Goal: Find specific page/section: Find specific page/section

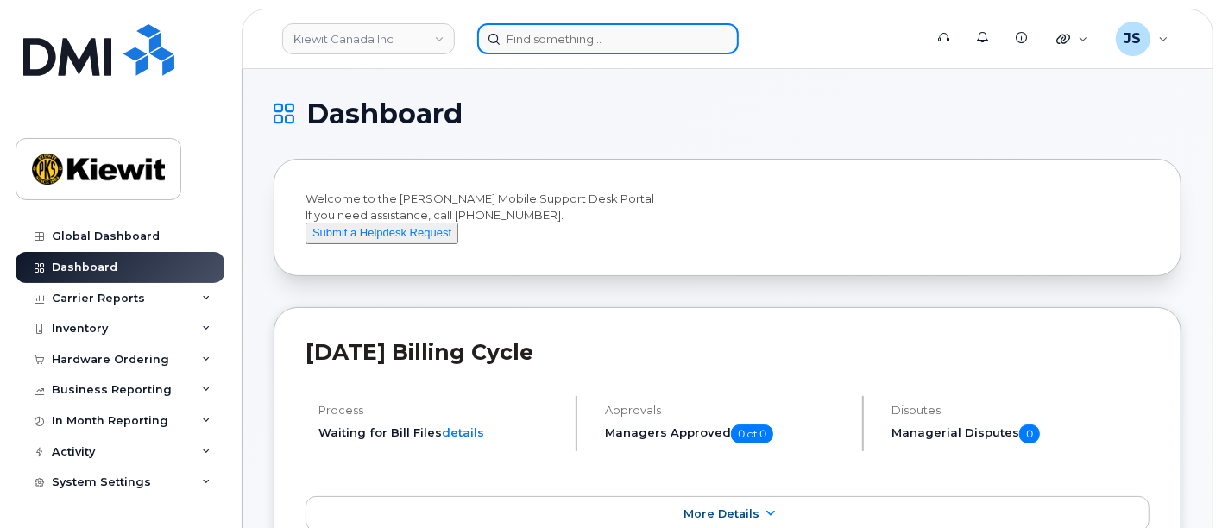
click at [542, 35] on input at bounding box center [608, 38] width 262 height 31
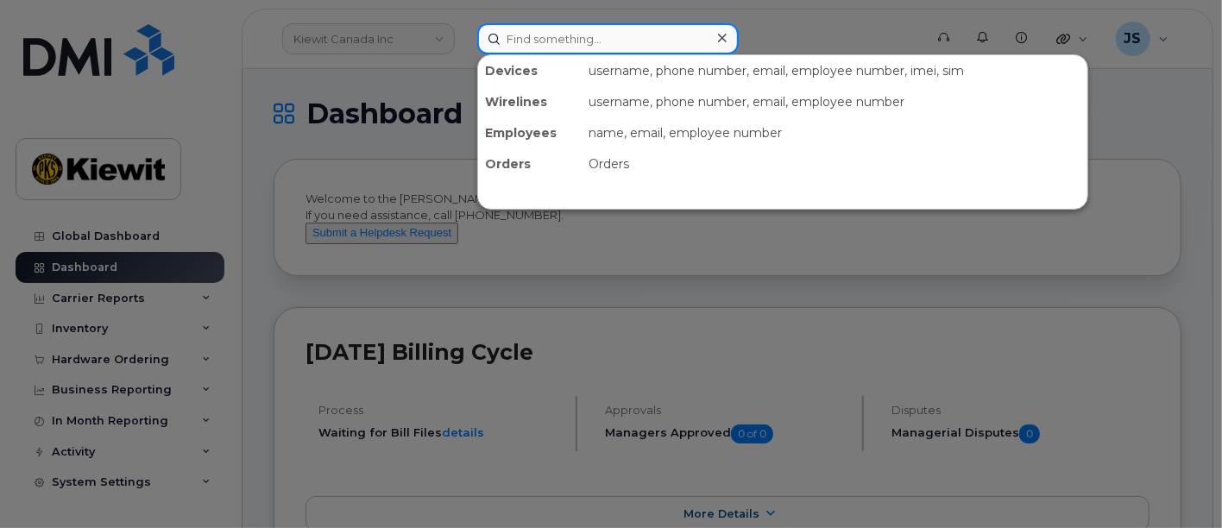
paste input "563771"
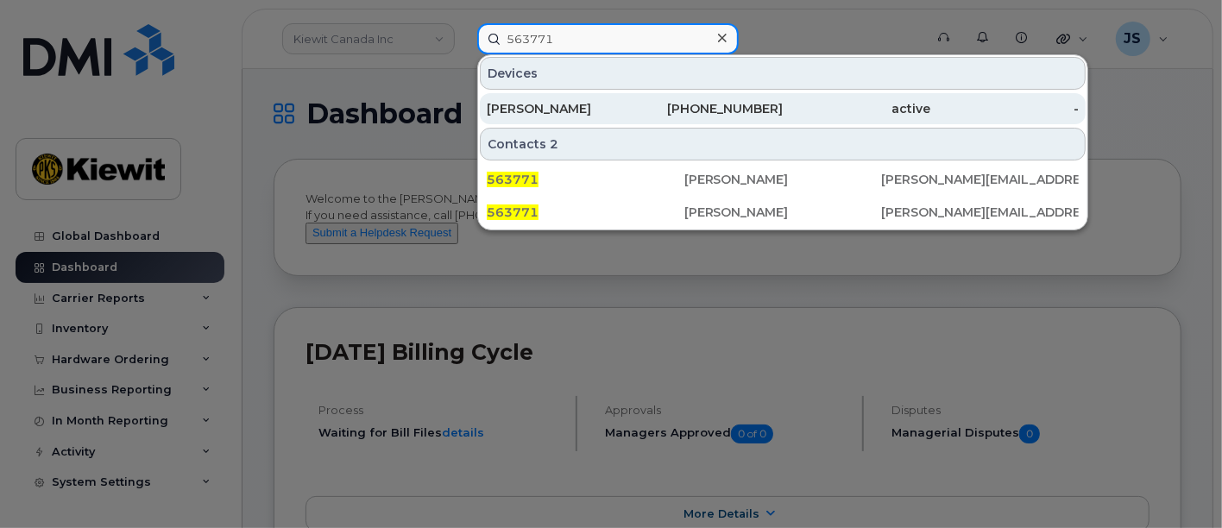
type input "563771"
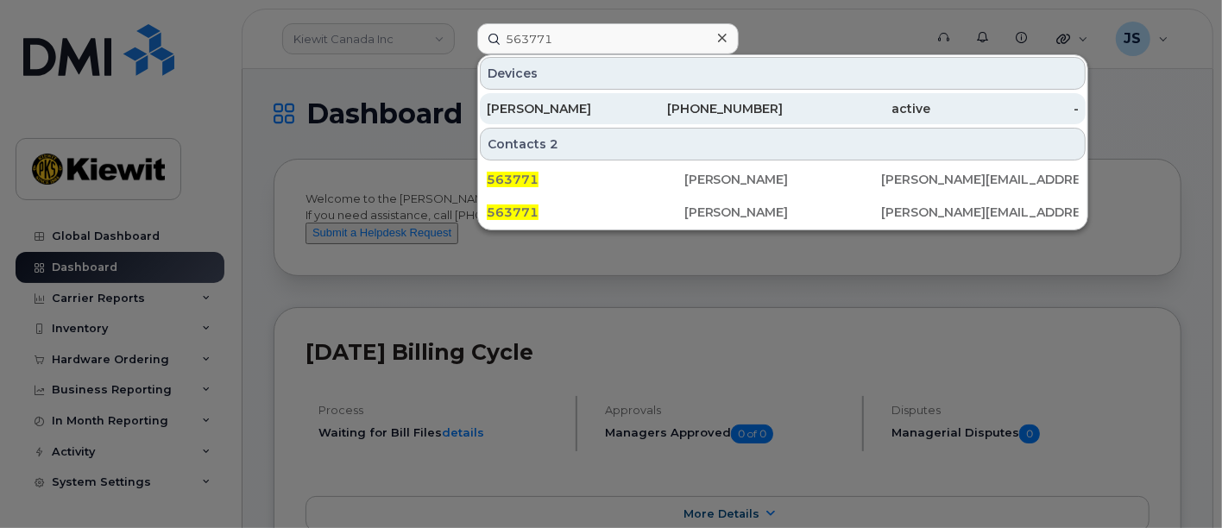
click at [848, 97] on div "active" at bounding box center [857, 108] width 148 height 31
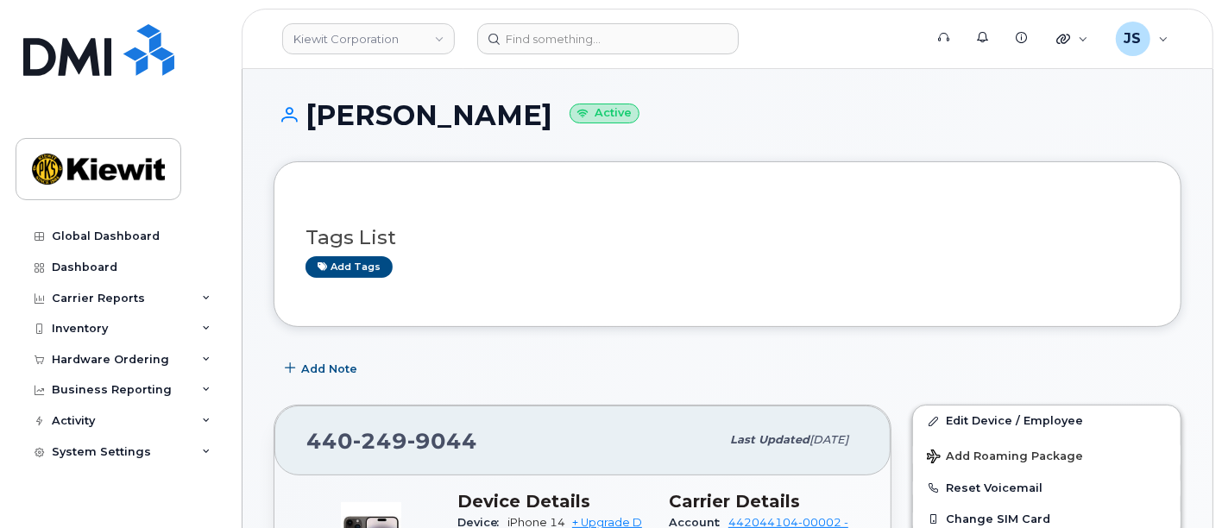
drag, startPoint x: 604, startPoint y: 108, endPoint x: 413, endPoint y: 117, distance: 191.8
click at [413, 117] on h1 "[PERSON_NAME] Active" at bounding box center [728, 115] width 908 height 30
copy h1 "ROTHSCHUH"
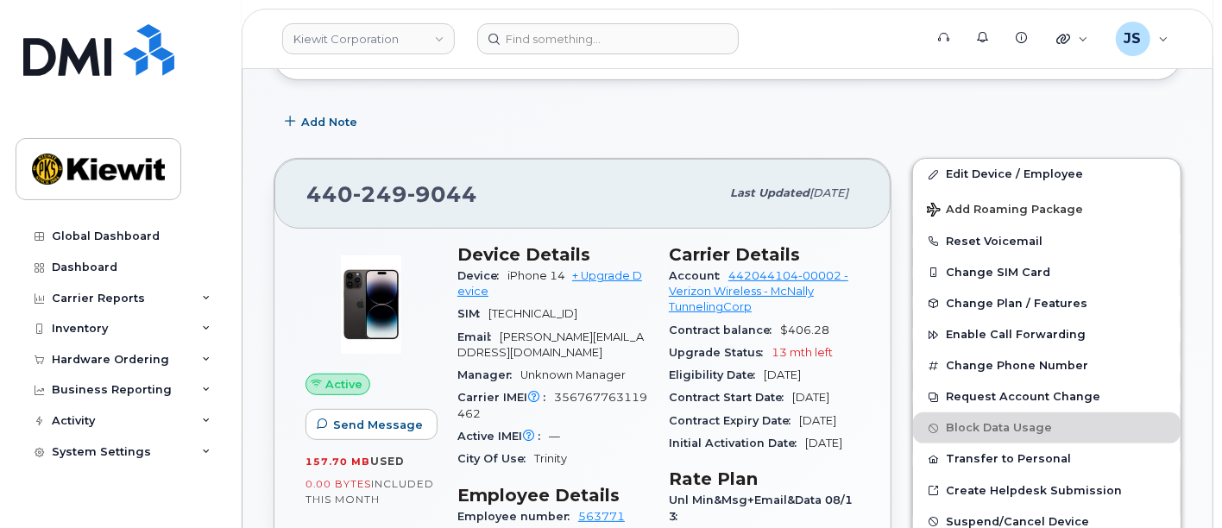
scroll to position [287, 0]
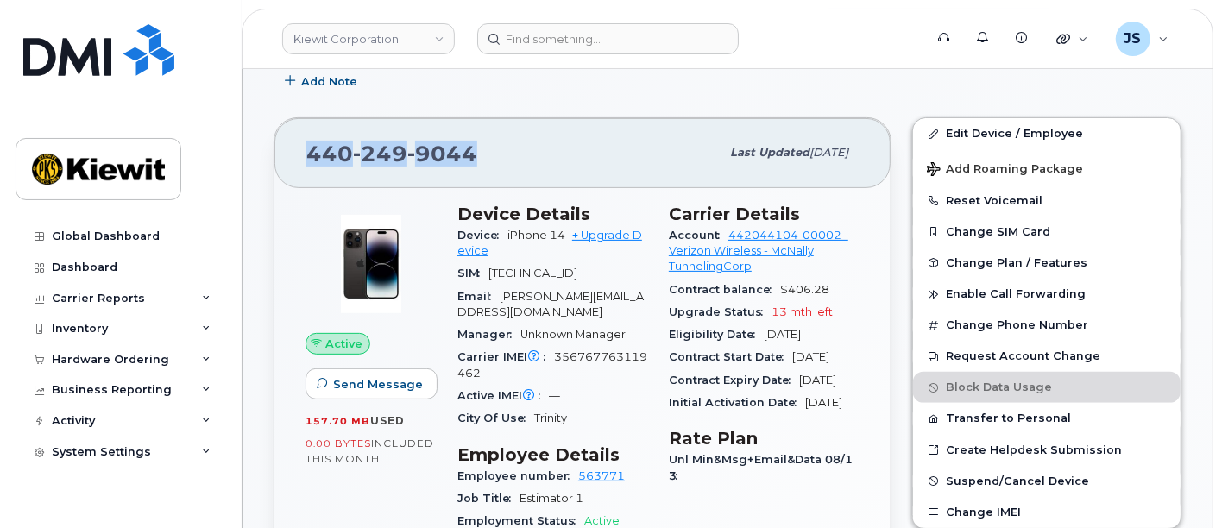
drag, startPoint x: 483, startPoint y: 151, endPoint x: 308, endPoint y: 179, distance: 176.5
click at [292, 166] on div "[PHONE_NUMBER] Last updated [DATE]" at bounding box center [582, 152] width 616 height 69
copy span "[PHONE_NUMBER]"
drag, startPoint x: 564, startPoint y: 233, endPoint x: 501, endPoint y: 233, distance: 63.0
click at [501, 233] on div "Device iPhone 14 + Upgrade Device" at bounding box center [552, 243] width 191 height 39
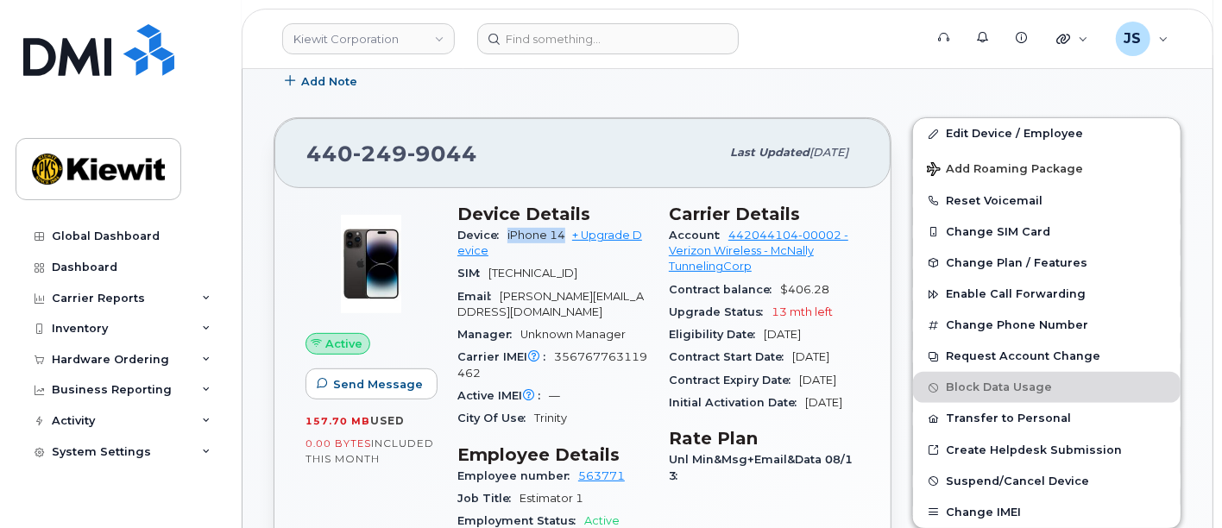
copy span "iPhone 14"
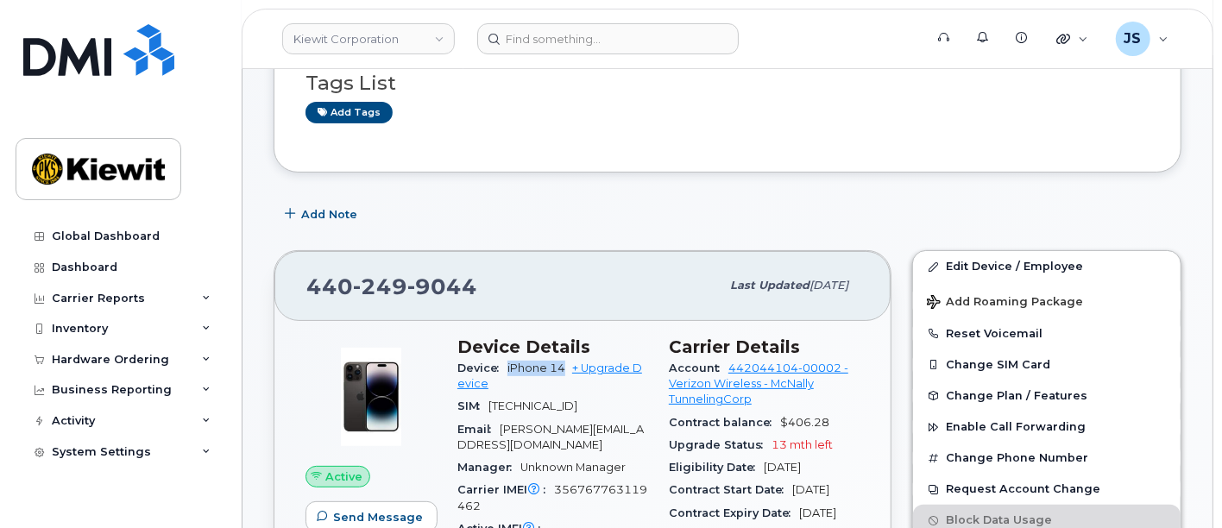
scroll to position [0, 0]
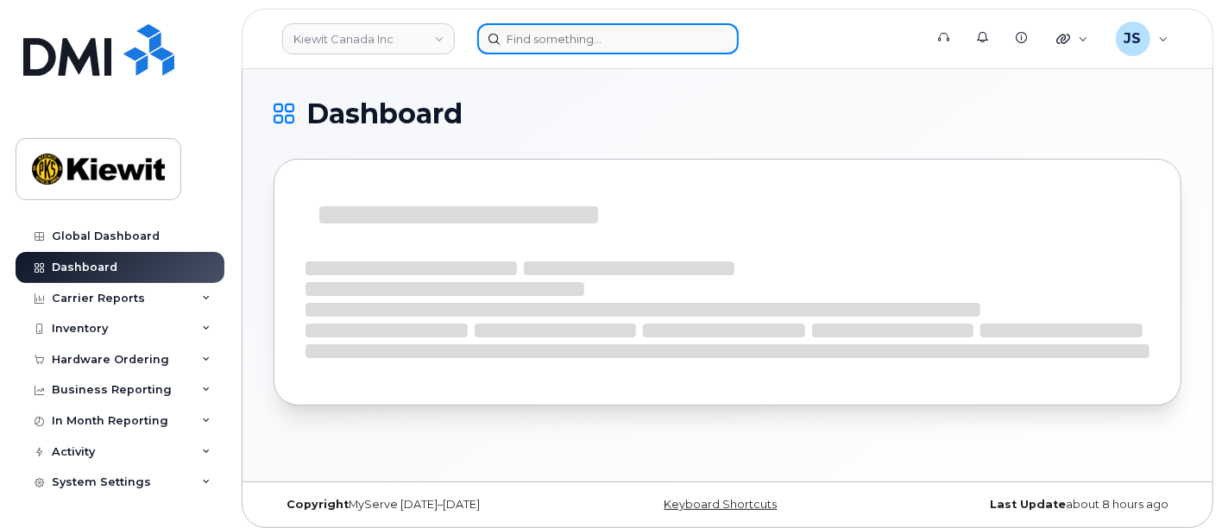
click at [626, 43] on input at bounding box center [608, 38] width 262 height 31
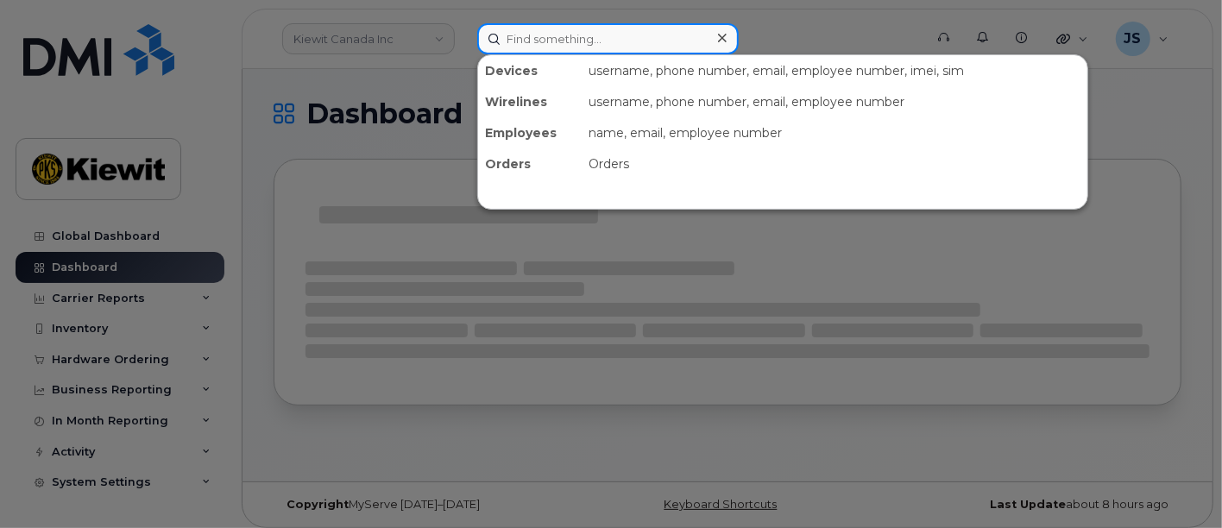
paste input "494756"
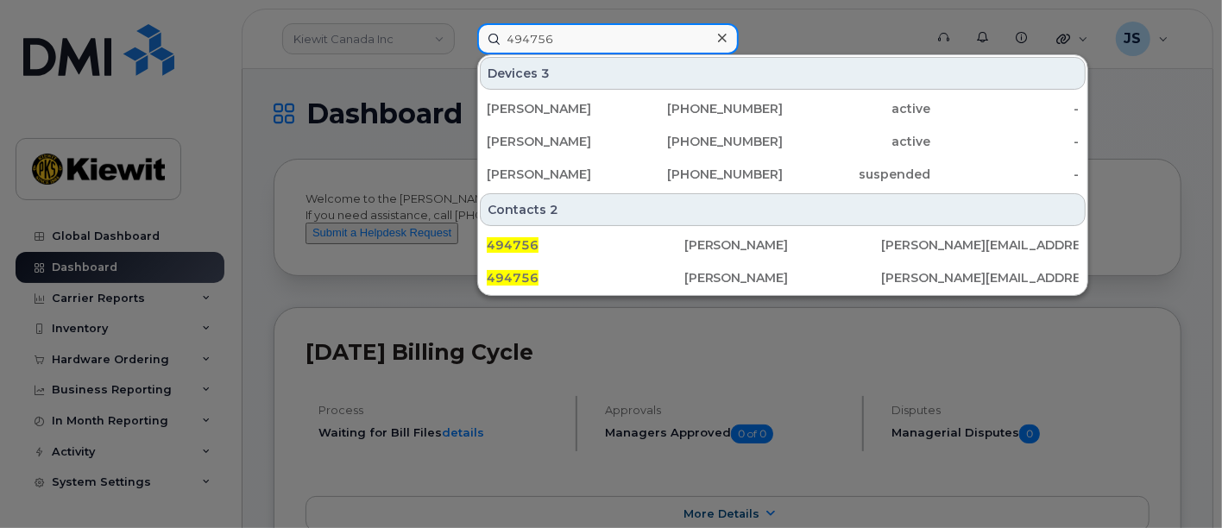
drag, startPoint x: 578, startPoint y: 35, endPoint x: 484, endPoint y: 41, distance: 94.2
click at [484, 41] on input "494756" at bounding box center [608, 38] width 262 height 31
paste input "687-0117"
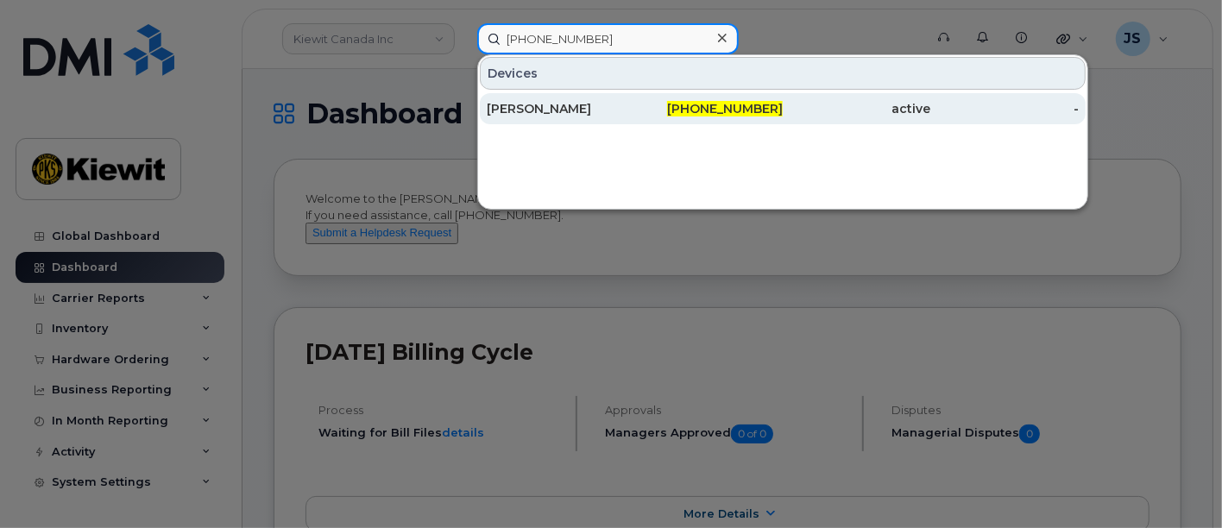
type input "570-687-0117"
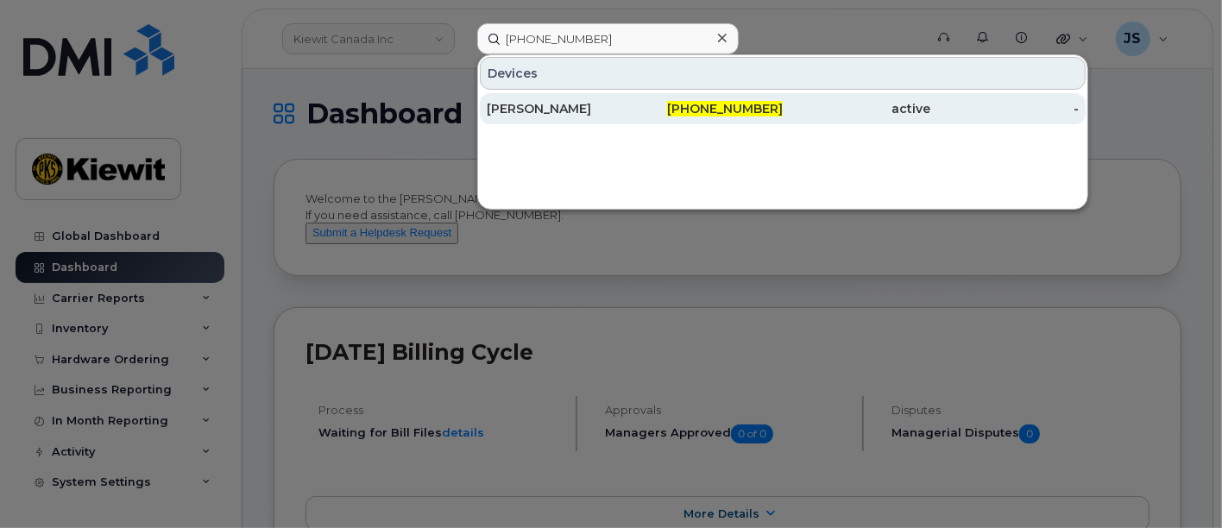
click at [651, 101] on div "570-687-0117" at bounding box center [709, 108] width 148 height 17
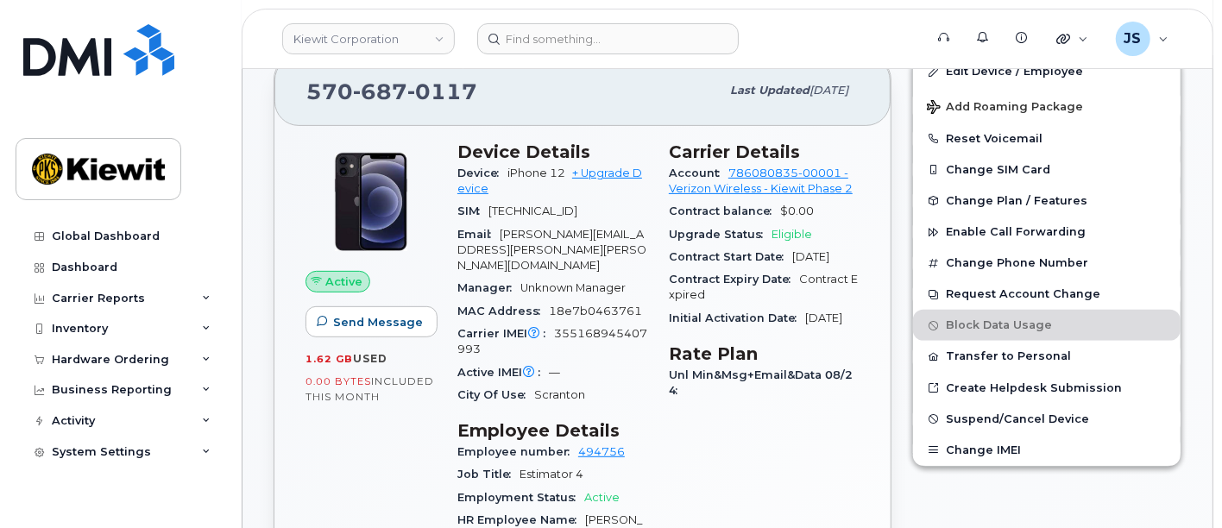
scroll to position [287, 0]
